Goal: Navigation & Orientation: Find specific page/section

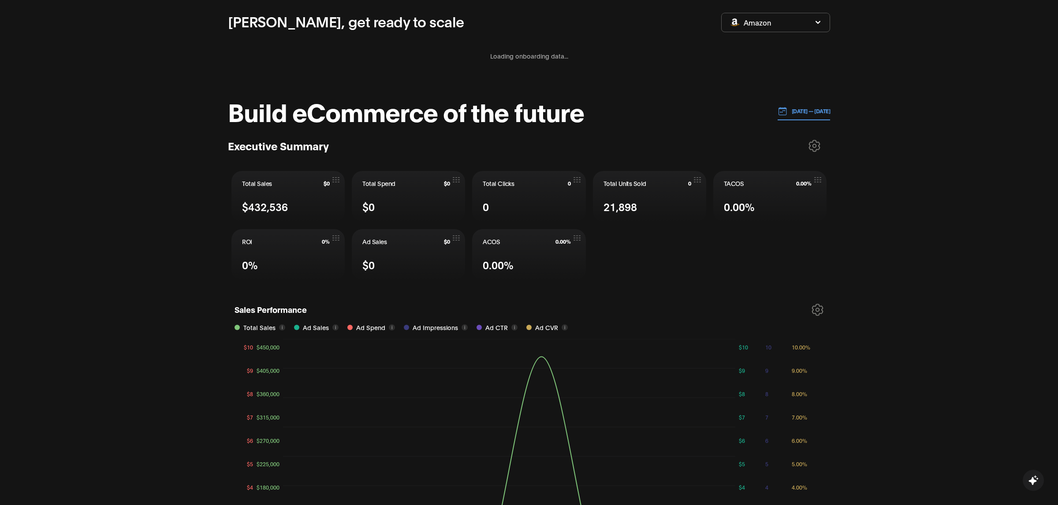
scroll to position [63, 0]
click at [802, 107] on p "[DATE] — [DATE]" at bounding box center [808, 110] width 43 height 8
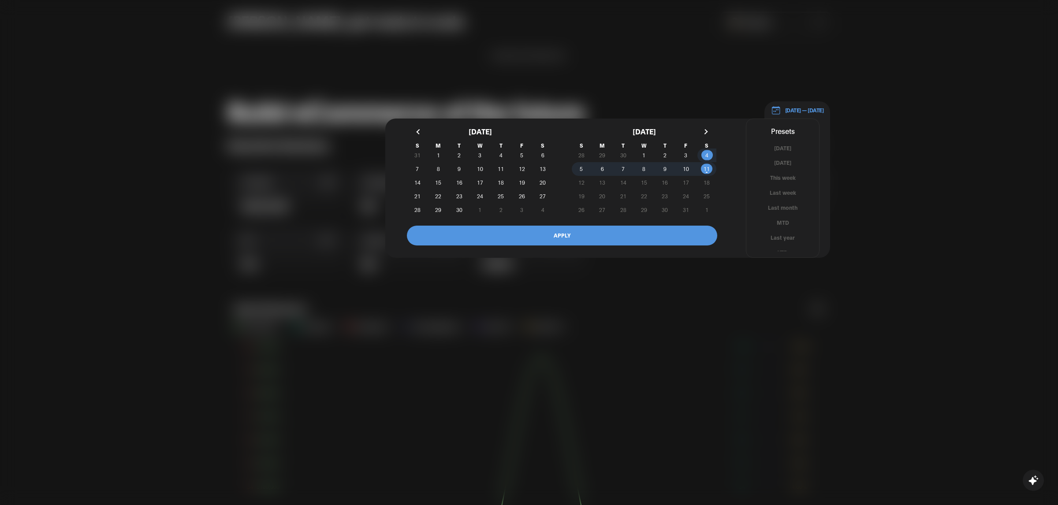
scroll to position [5, 0]
click at [780, 244] on button "YTD" at bounding box center [782, 248] width 73 height 8
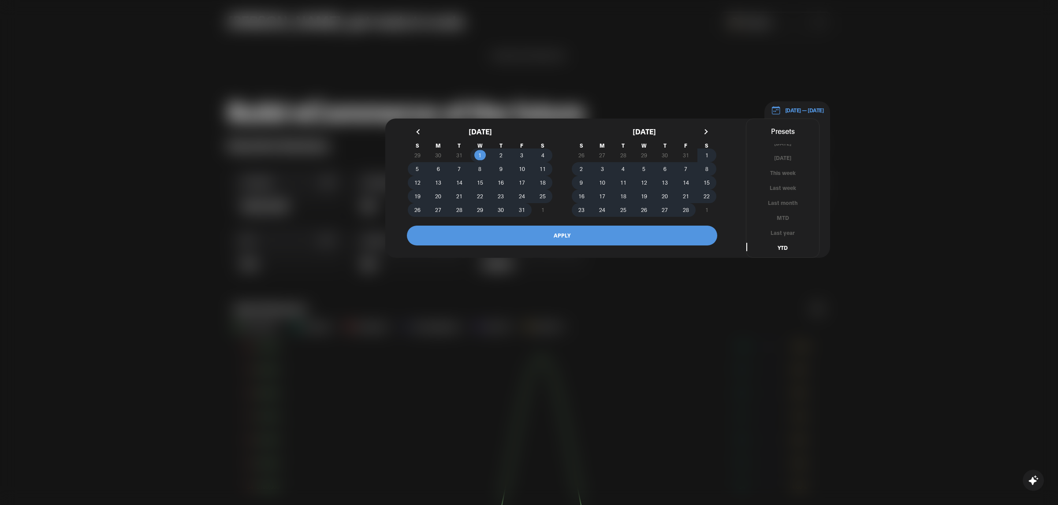
click at [629, 238] on button "APPLY" at bounding box center [562, 236] width 310 height 20
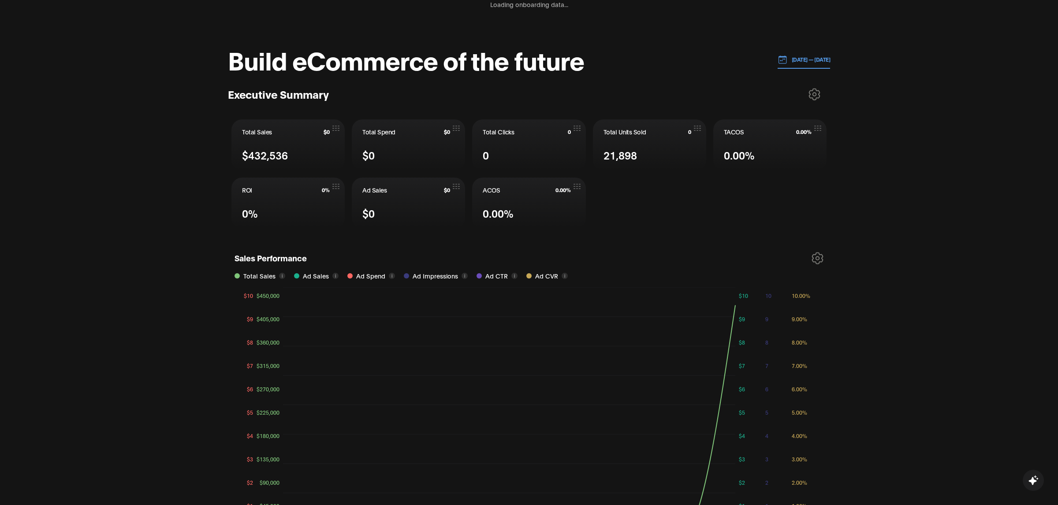
scroll to position [0, 0]
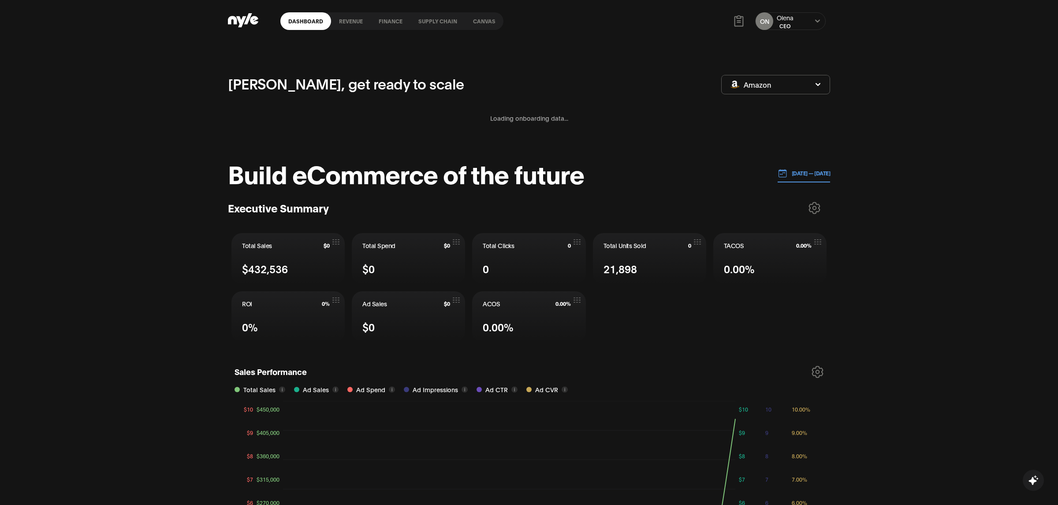
click at [480, 22] on link "Canvas" at bounding box center [484, 21] width 38 height 18
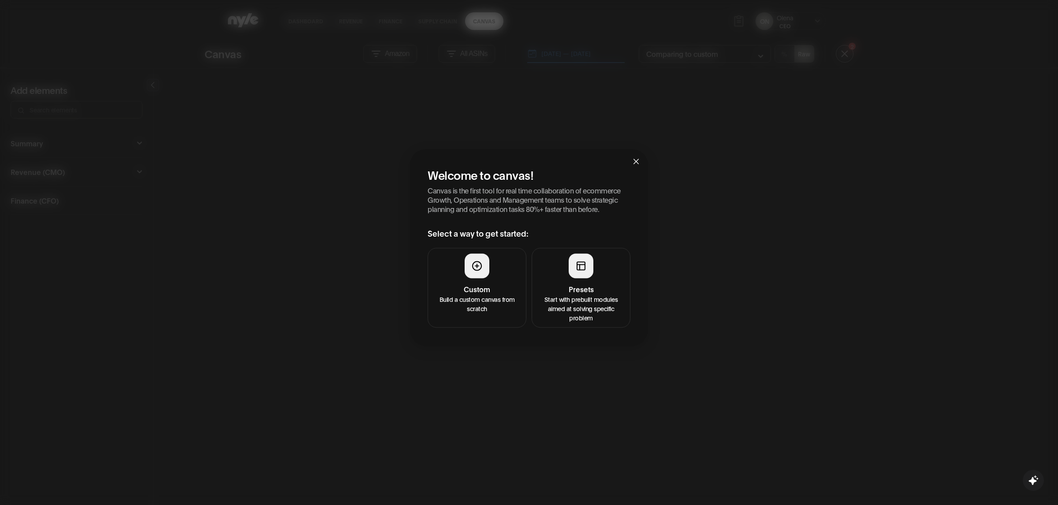
click at [587, 299] on p "Start with prebuilt modules aimed at solving specific problem" at bounding box center [580, 308] width 87 height 28
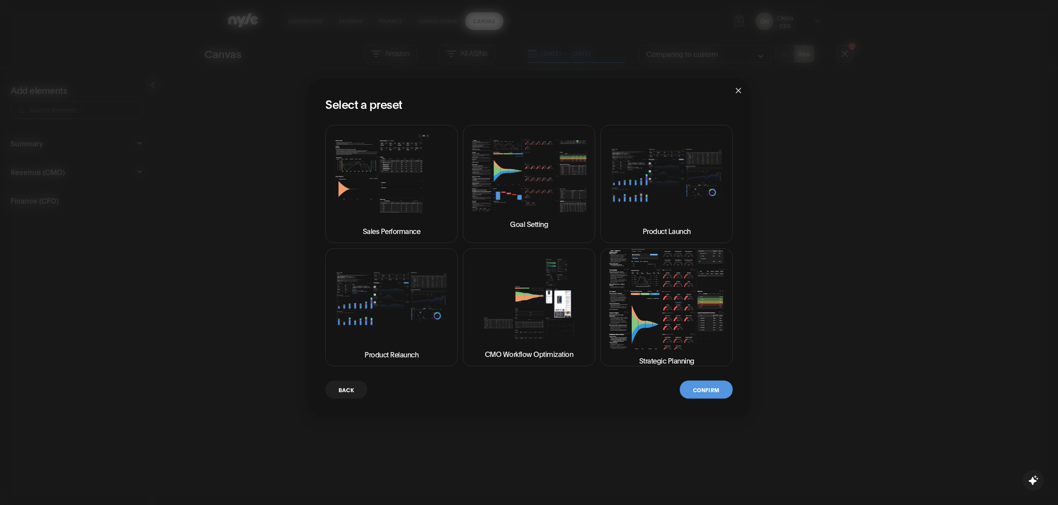
click at [737, 90] on icon "close" at bounding box center [738, 90] width 7 height 7
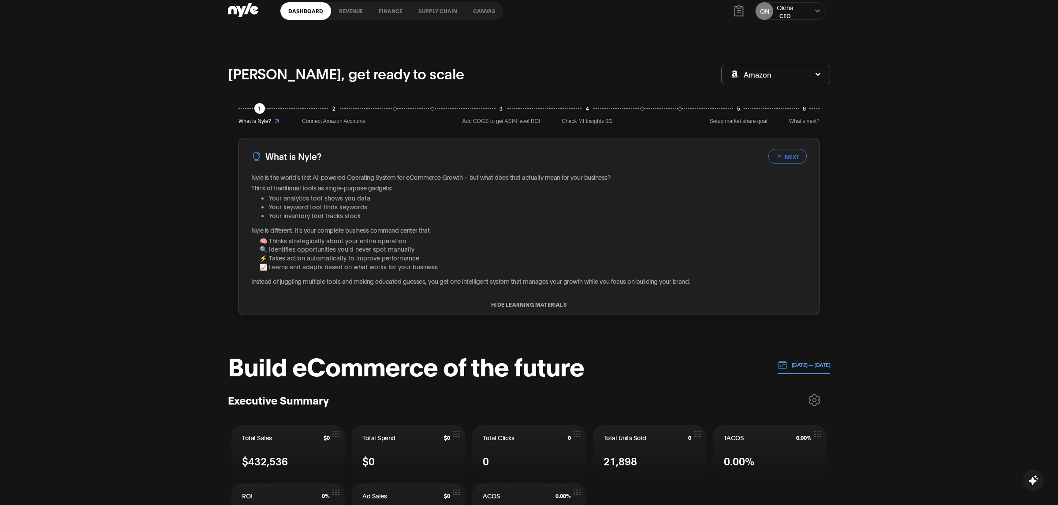
scroll to position [18, 0]
